Goal: Information Seeking & Learning: Find specific fact

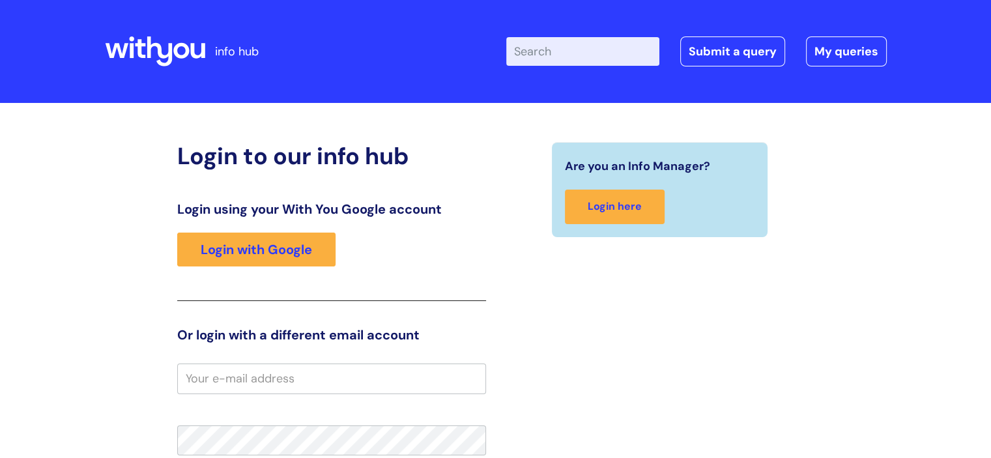
click at [558, 57] on input "Enter your search term here..." at bounding box center [582, 51] width 153 height 29
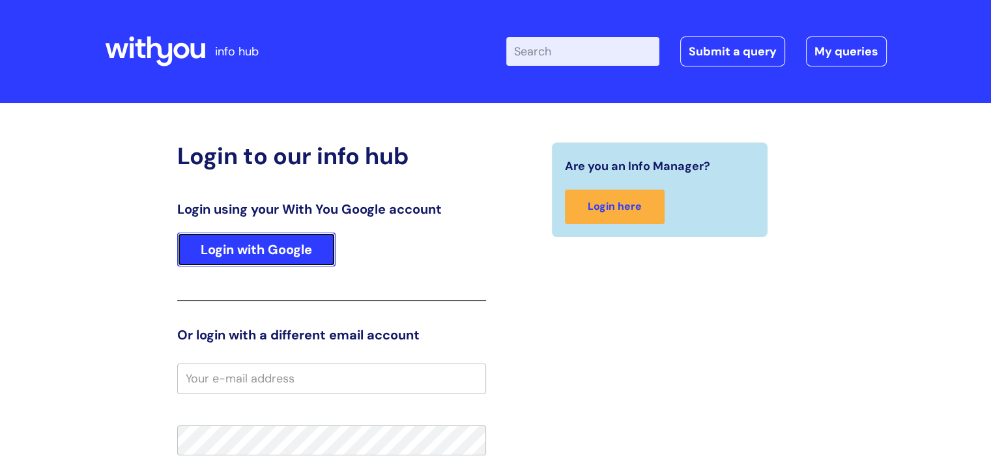
click at [307, 234] on link "Login with Google" at bounding box center [256, 250] width 158 height 34
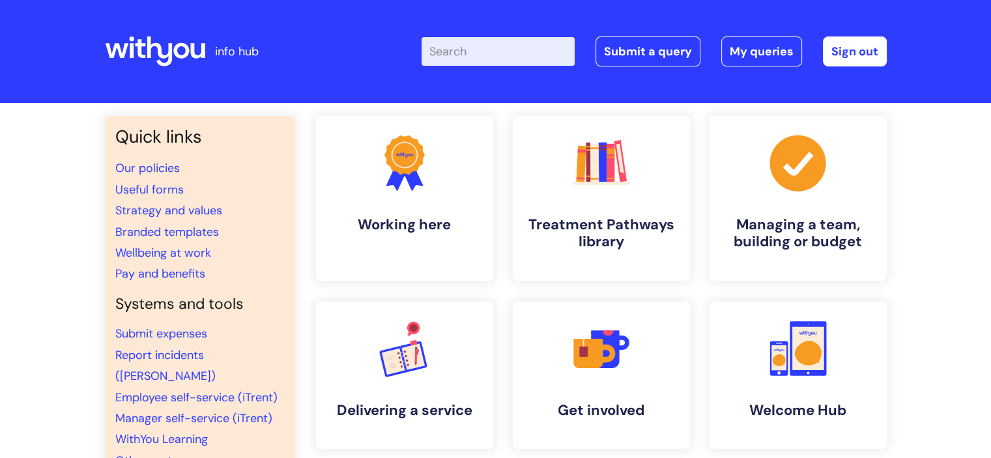
click at [454, 48] on input "Enter your search term here..." at bounding box center [497, 51] width 153 height 29
type input "pay band"
click button "Search" at bounding box center [0, 0] width 0 height 0
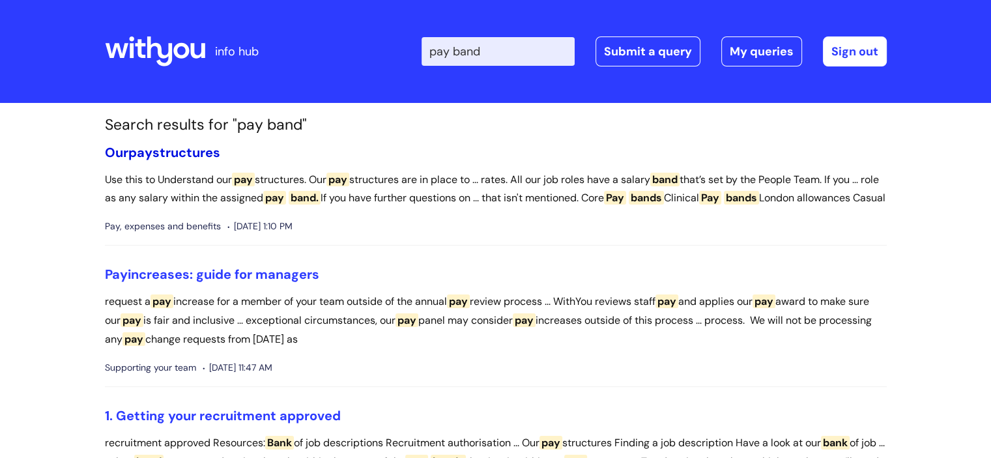
click at [185, 151] on link "Our pay structures" at bounding box center [162, 152] width 115 height 17
